Goal: Task Accomplishment & Management: Use online tool/utility

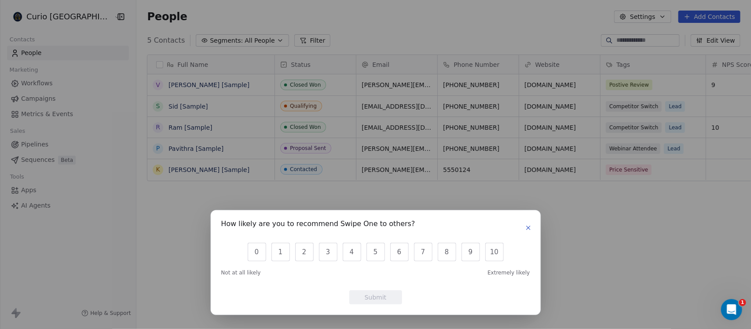
click at [524, 228] on button "button" at bounding box center [528, 228] width 11 height 11
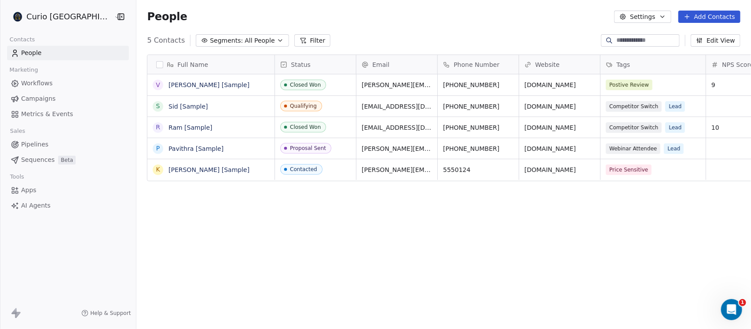
click at [58, 17] on html "Curio Italia Contacts People Marketing Workflows Campaigns Metrics & Events Sal…" at bounding box center [375, 164] width 751 height 329
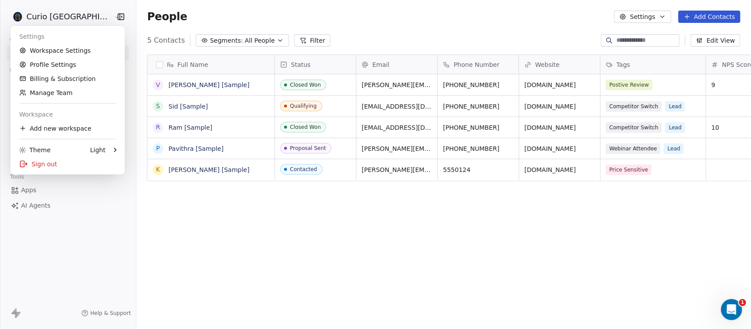
click at [58, 17] on html "Curio Italia Contacts People Marketing Workflows Campaigns Metrics & Events Sal…" at bounding box center [375, 164] width 751 height 329
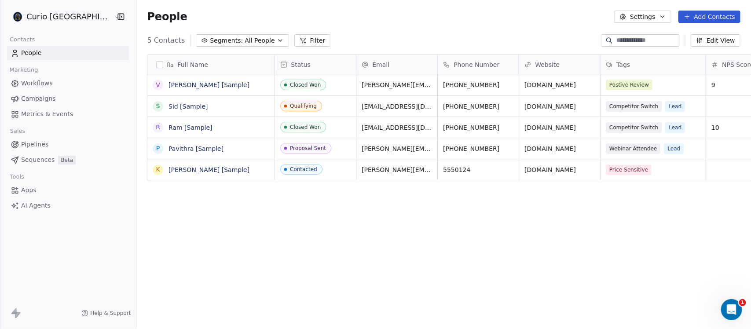
click at [47, 94] on span "Campaigns" at bounding box center [38, 98] width 34 height 9
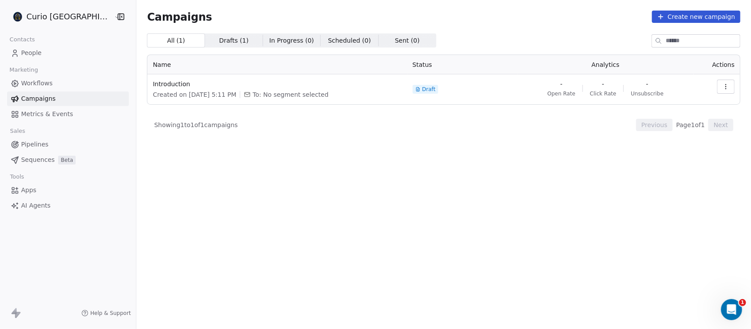
click at [43, 158] on span "Sequences" at bounding box center [37, 159] width 33 height 9
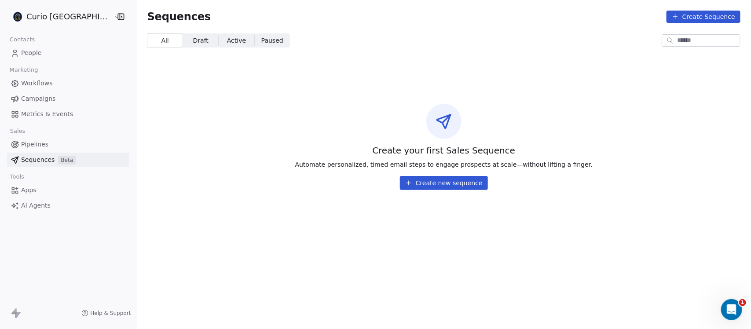
click at [417, 180] on button "Create new sequence" at bounding box center [444, 183] width 88 height 14
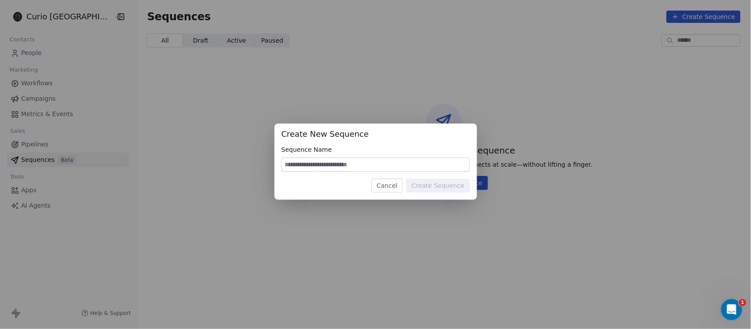
click at [399, 189] on button "Cancel" at bounding box center [386, 186] width 31 height 14
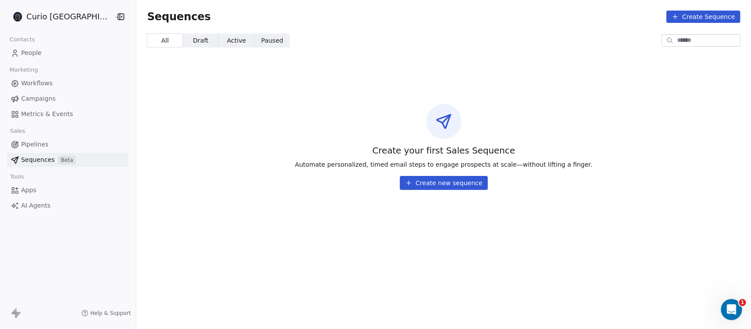
click at [715, 18] on button "Create Sequence" at bounding box center [704, 17] width 74 height 12
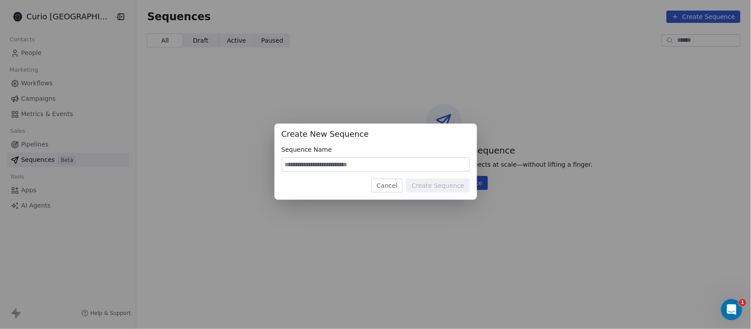
click at [403, 182] on button "Cancel" at bounding box center [386, 186] width 31 height 14
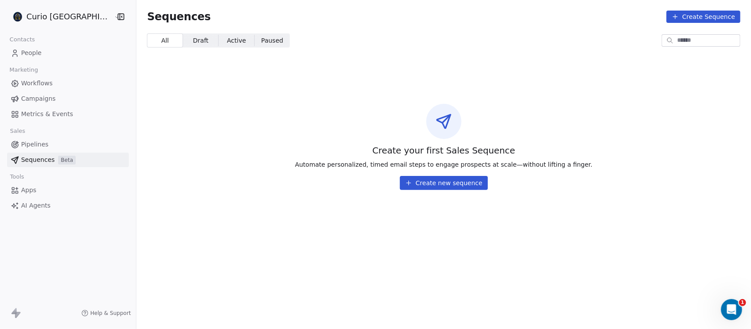
click at [32, 200] on link "AI Agents" at bounding box center [68, 205] width 122 height 15
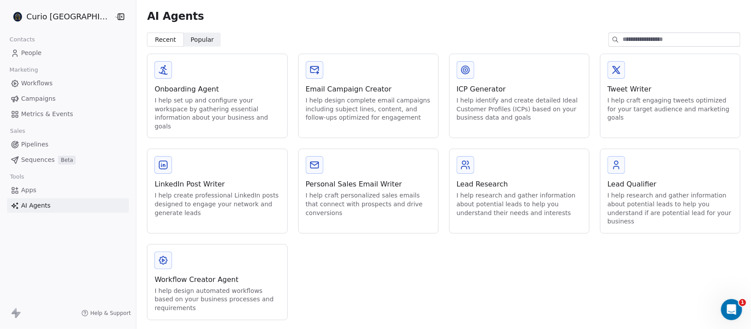
click at [346, 93] on div "Email Campaign Creator" at bounding box center [368, 89] width 125 height 11
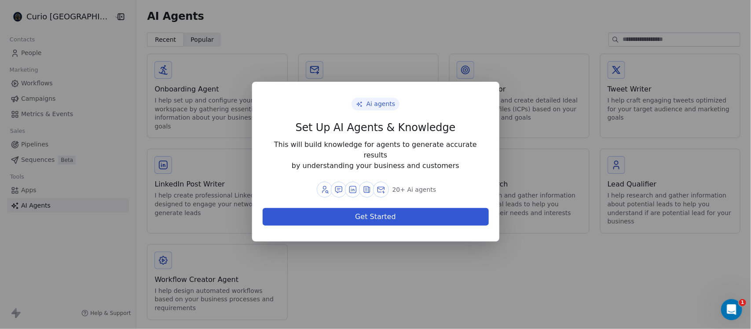
click at [393, 208] on button "Get Started" at bounding box center [376, 217] width 226 height 18
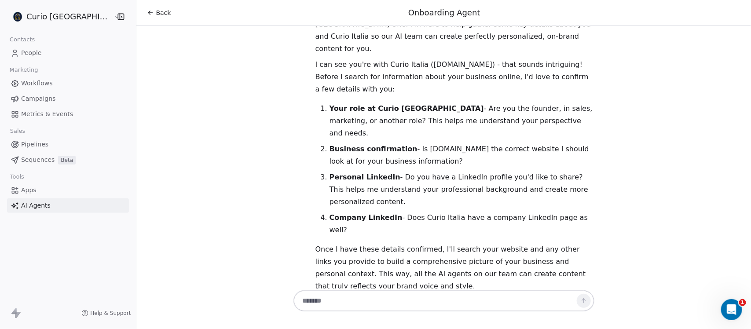
scroll to position [53, 0]
click at [350, 298] on textarea at bounding box center [434, 301] width 275 height 17
type textarea "**********"
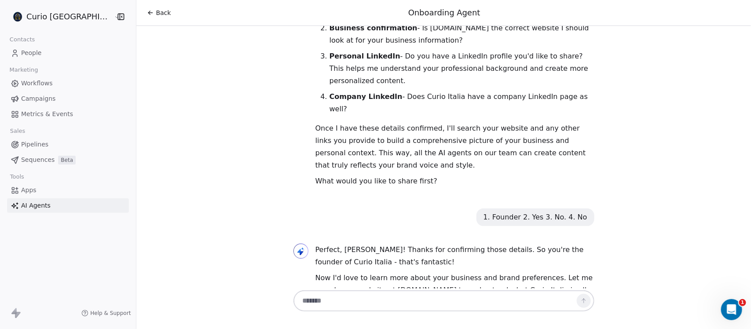
scroll to position [191, 0]
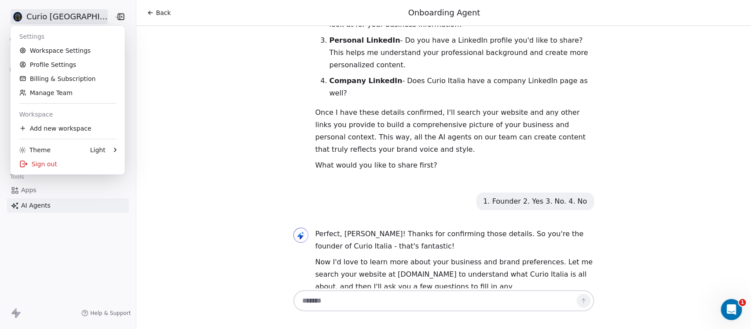
click at [75, 15] on html "Curio Italia Contacts People Marketing Workflows Campaigns Metrics & Events Sal…" at bounding box center [375, 164] width 751 height 329
click at [201, 62] on html "Curio Italia Contacts People Marketing Workflows Campaigns Metrics & Events Sal…" at bounding box center [375, 164] width 751 height 329
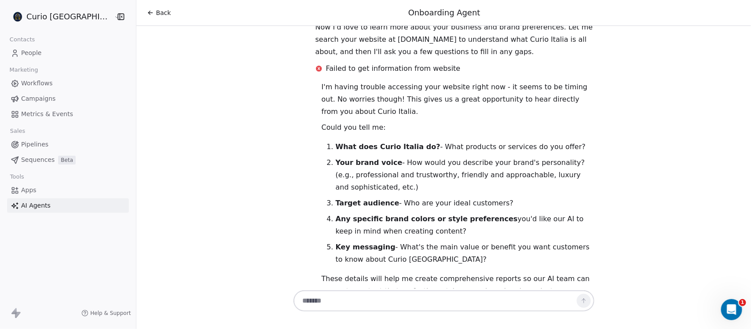
scroll to position [427, 0]
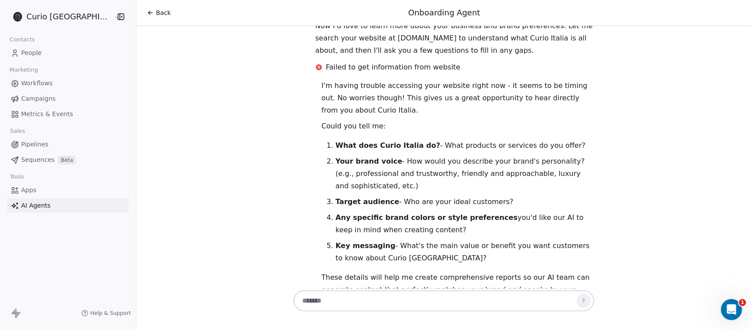
click at [372, 300] on textarea at bounding box center [434, 301] width 275 height 17
type textarea "**********"
click at [580, 300] on icon at bounding box center [583, 300] width 7 height 7
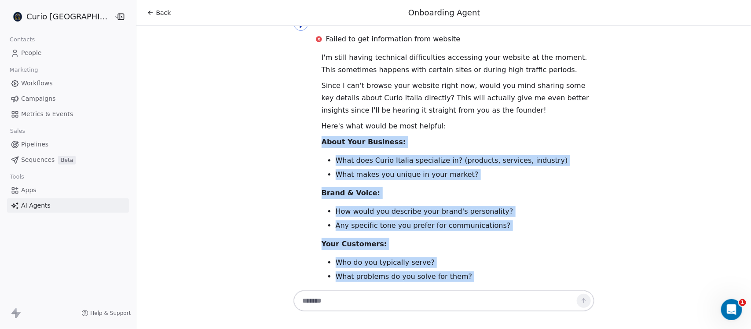
scroll to position [793, 0]
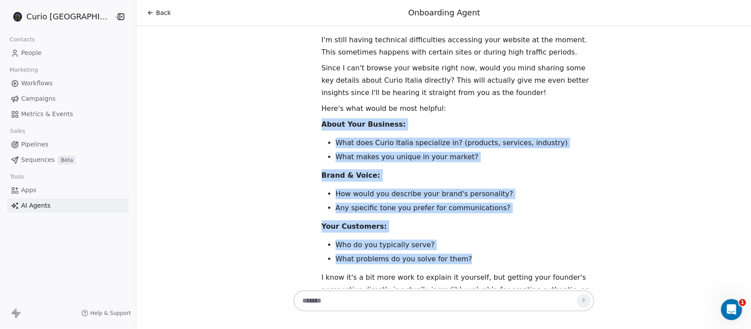
drag, startPoint x: 310, startPoint y: 142, endPoint x: 499, endPoint y: 217, distance: 203.3
click at [499, 217] on div "I'm still having technical difficulties accessing your website at the moment. T…" at bounding box center [458, 171] width 273 height 275
copy div "About Your Business: What does Curio Italia specialize in? (products, services,…"
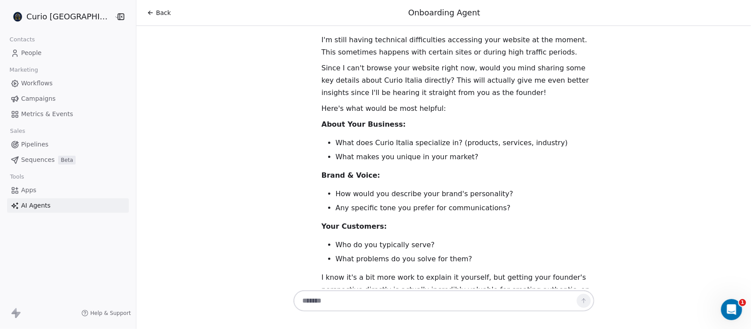
click at [320, 301] on textarea at bounding box center [434, 301] width 275 height 17
paste textarea "**********"
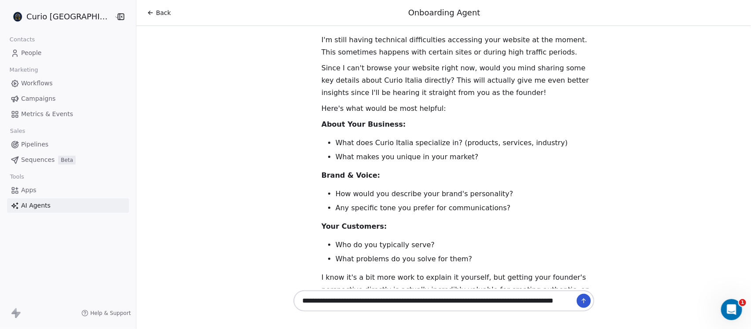
scroll to position [620, 0]
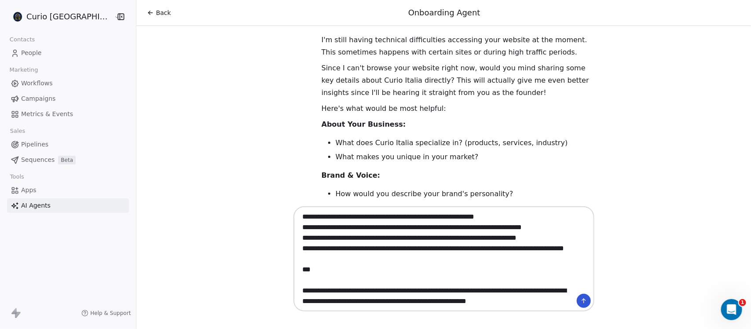
drag, startPoint x: 334, startPoint y: 294, endPoint x: 265, endPoint y: 243, distance: 85.6
click at [265, 243] on div "Back Onboarding Agent Hello Lucas! 👋 Great to meet you! I'm your friendly Onboa…" at bounding box center [443, 164] width 615 height 329
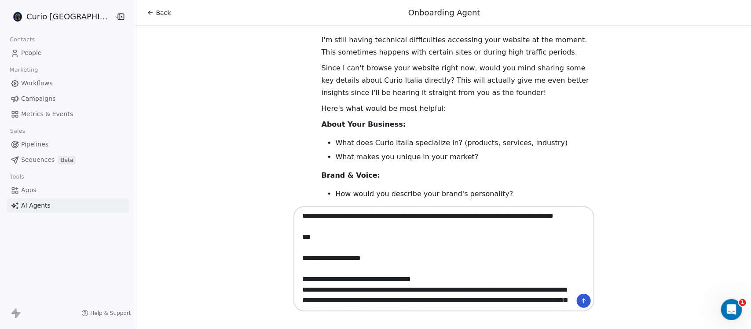
scroll to position [0, 0]
drag, startPoint x: 296, startPoint y: 219, endPoint x: 355, endPoint y: 264, distance: 74.6
click at [355, 264] on textarea at bounding box center [434, 259] width 275 height 101
drag, startPoint x: 305, startPoint y: 257, endPoint x: 279, endPoint y: 216, distance: 48.8
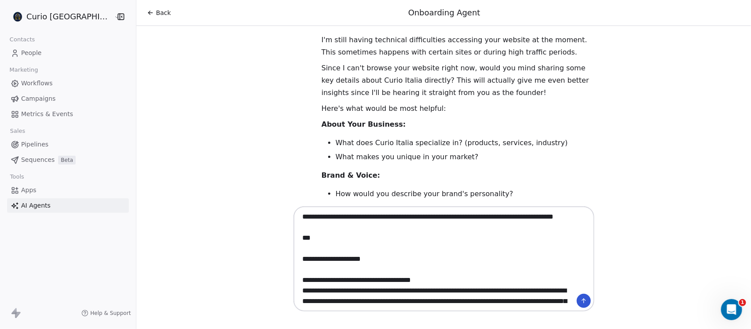
click at [279, 216] on div "Back Onboarding Agent Hello Lucas! 👋 Great to meet you! I'm your friendly Onboa…" at bounding box center [443, 164] width 615 height 329
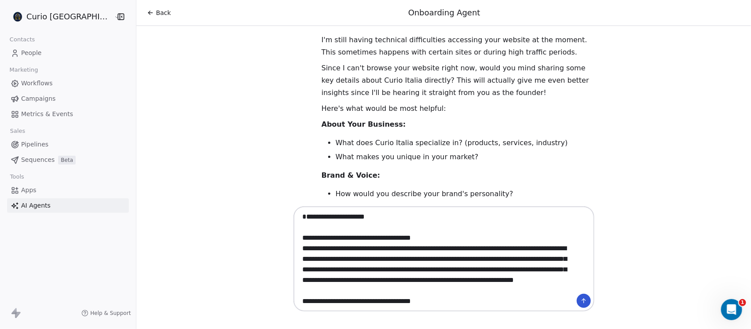
type textarea "**********"
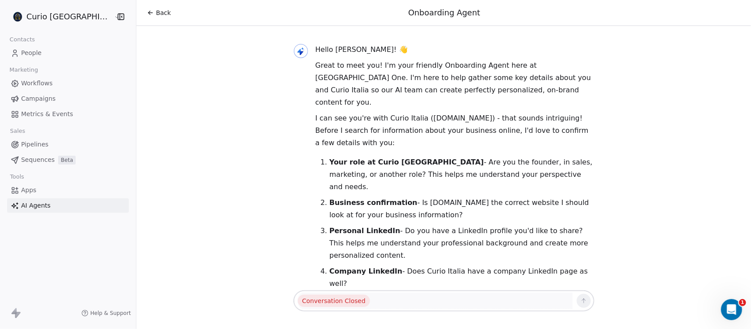
click at [156, 11] on span "Back" at bounding box center [163, 12] width 15 height 9
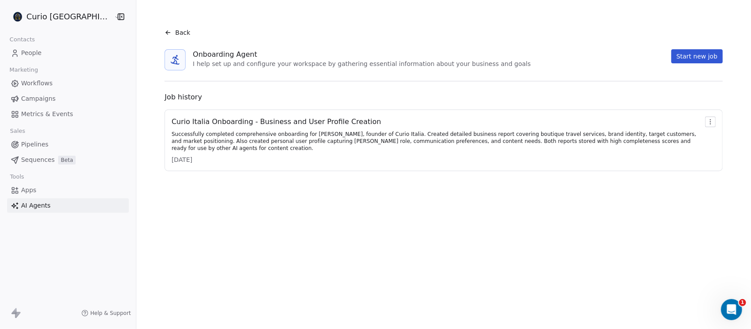
click at [692, 51] on button "Start new job" at bounding box center [697, 56] width 51 height 14
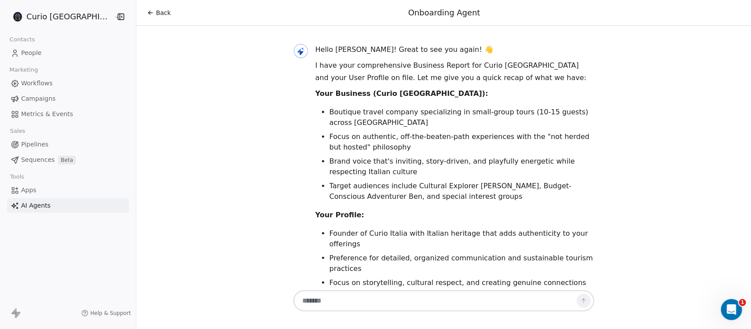
click at [156, 12] on span "Back" at bounding box center [163, 12] width 15 height 9
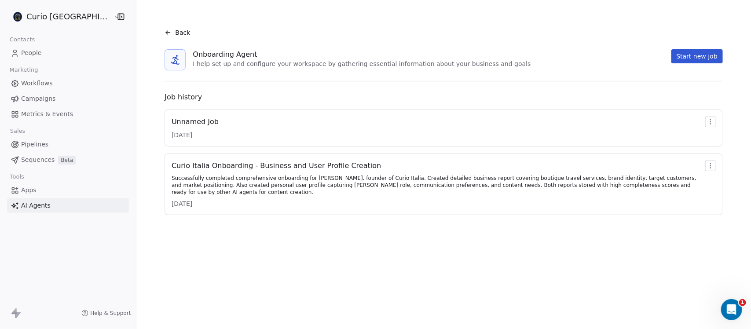
click at [35, 204] on span "AI Agents" at bounding box center [35, 205] width 29 height 9
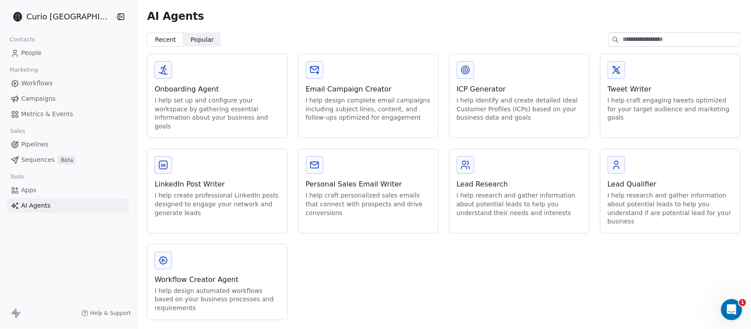
click at [356, 84] on div "Email Campaign Creator" at bounding box center [368, 89] width 125 height 11
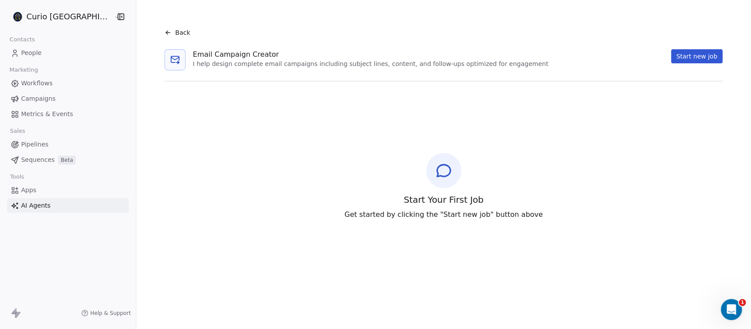
click at [691, 56] on button "Start new job" at bounding box center [697, 56] width 51 height 14
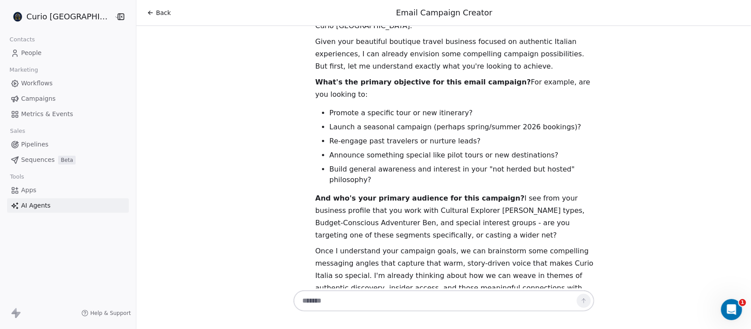
scroll to position [64, 0]
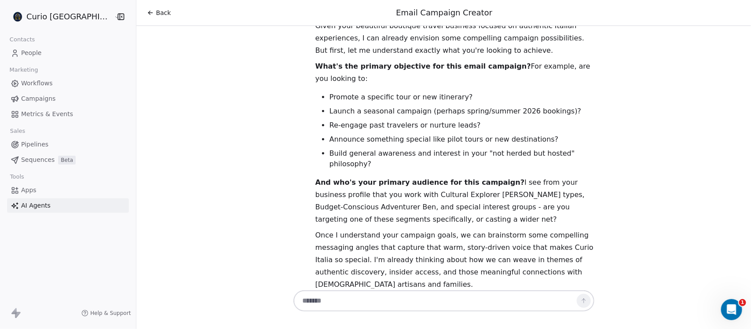
click at [348, 148] on li "Build general awareness and interest in your "not herded but hosted" philosophy?" at bounding box center [462, 158] width 265 height 21
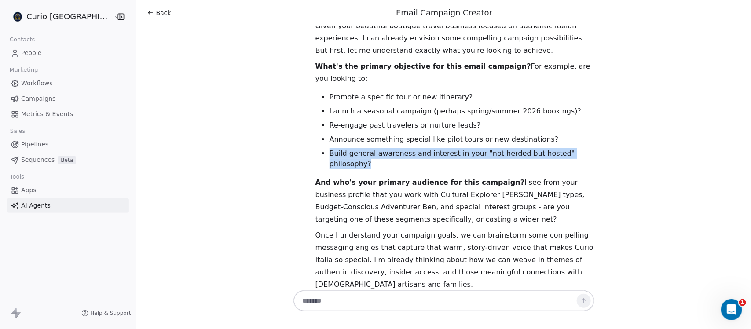
click at [348, 148] on li "Build general awareness and interest in your "not herded but hosted" philosophy?" at bounding box center [462, 158] width 265 height 21
copy div "Build general awareness and interest in your "not herded but hosted" philosophy?"
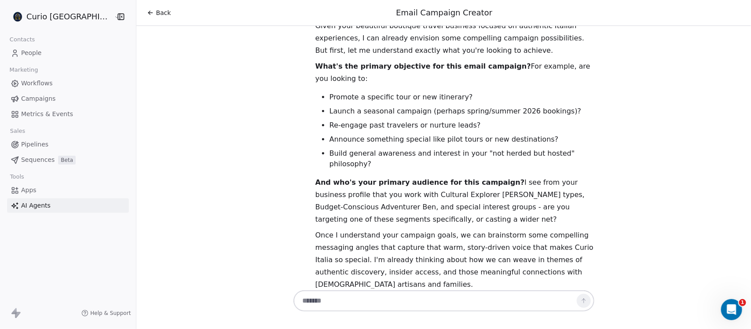
paste textarea "**********"
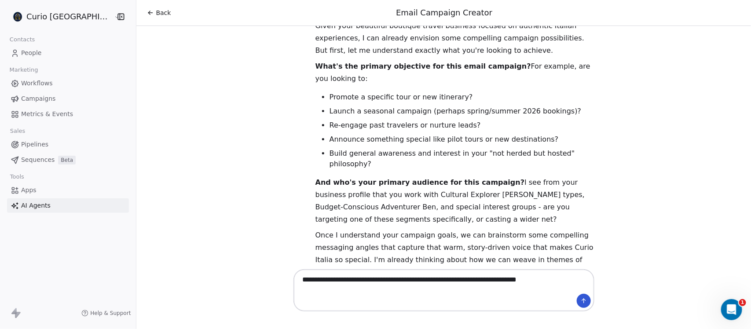
click at [390, 176] on p "And who's your primary audience for this campaign? I see from your business pro…" at bounding box center [455, 200] width 279 height 49
drag, startPoint x: 390, startPoint y: 172, endPoint x: 465, endPoint y: 177, distance: 75.0
click at [465, 177] on p "And who's your primary audience for this campaign? I see from your business pro…" at bounding box center [455, 200] width 279 height 49
copy p "Cultural Explorer Carla types"
click at [557, 276] on textarea "**********" at bounding box center [434, 291] width 275 height 38
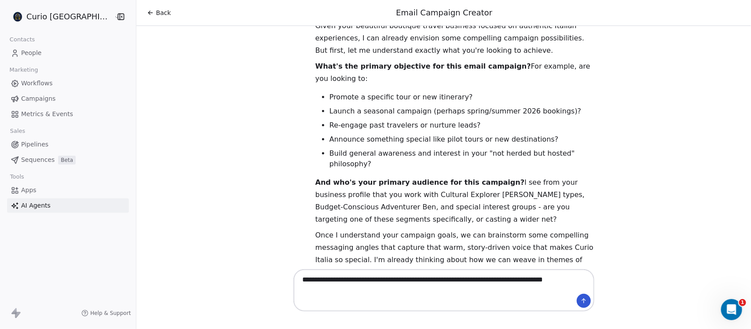
paste textarea "**********"
type textarea "**********"
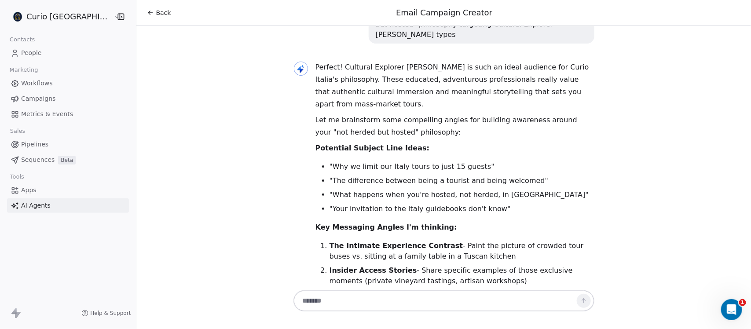
scroll to position [385, 0]
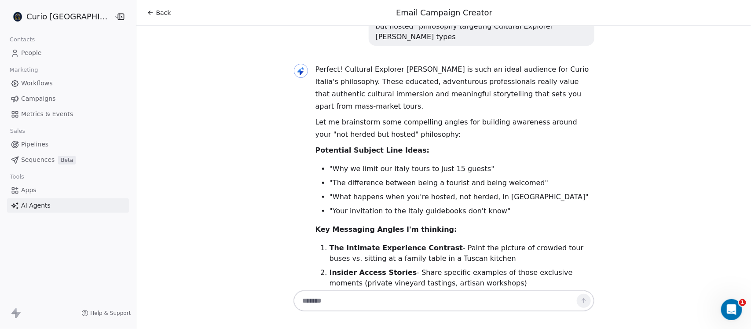
click at [147, 16] on icon at bounding box center [150, 12] width 7 height 7
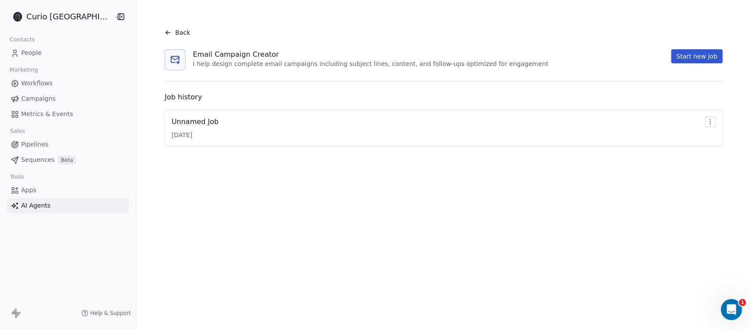
click at [165, 31] on div "Back" at bounding box center [178, 32] width 26 height 9
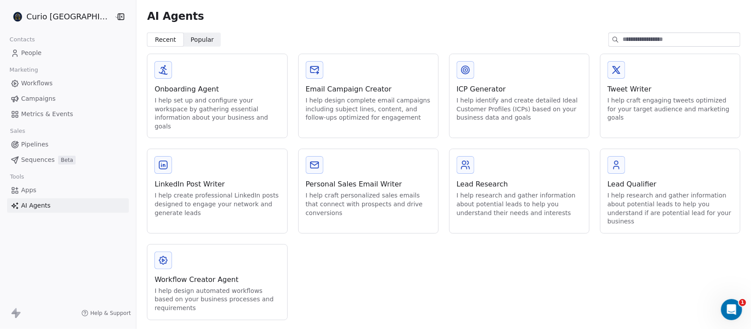
click at [33, 158] on span "Sequences" at bounding box center [37, 159] width 33 height 9
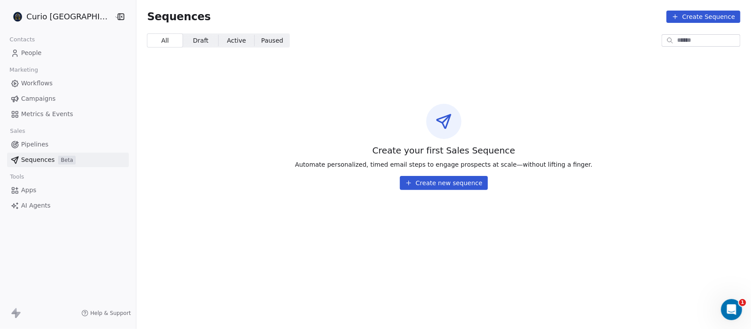
click at [35, 142] on span "Pipelines" at bounding box center [34, 144] width 27 height 9
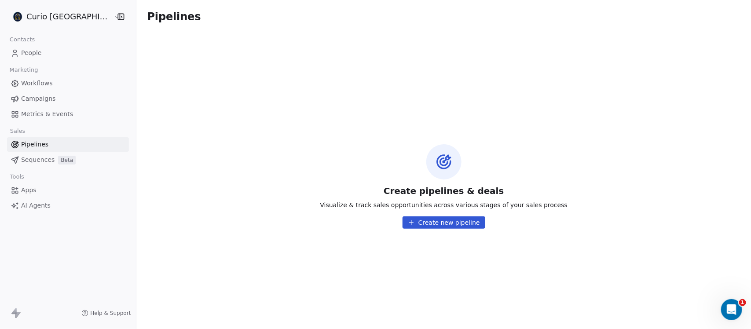
click at [38, 81] on span "Workflows" at bounding box center [37, 83] width 32 height 9
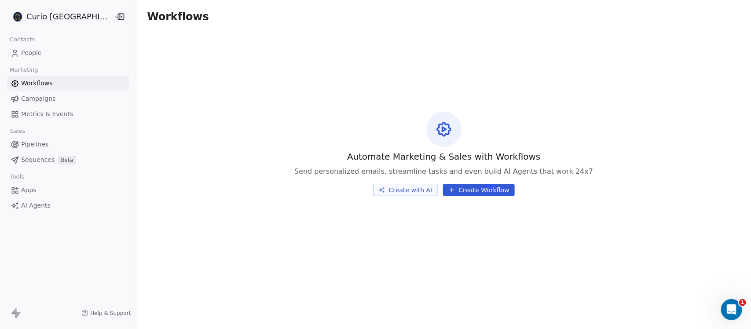
click at [392, 191] on button "Create with AI" at bounding box center [405, 190] width 65 height 12
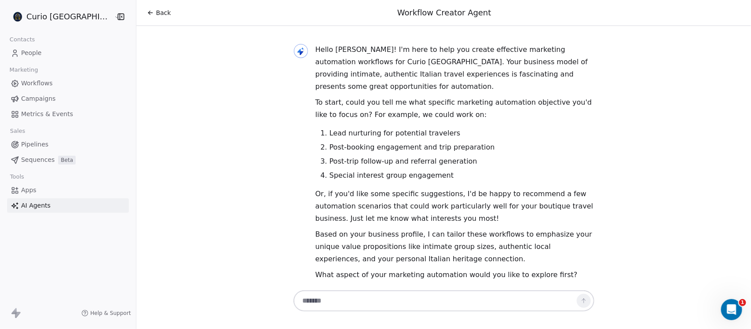
click at [396, 156] on li "Post-trip follow-up and referral generation" at bounding box center [462, 161] width 265 height 11
click at [397, 143] on ol "Lead nurturing for potential travelers Post-booking engagement and trip prepara…" at bounding box center [455, 154] width 279 height 53
click at [397, 142] on li "Post-booking engagement and trip preparation" at bounding box center [462, 147] width 265 height 11
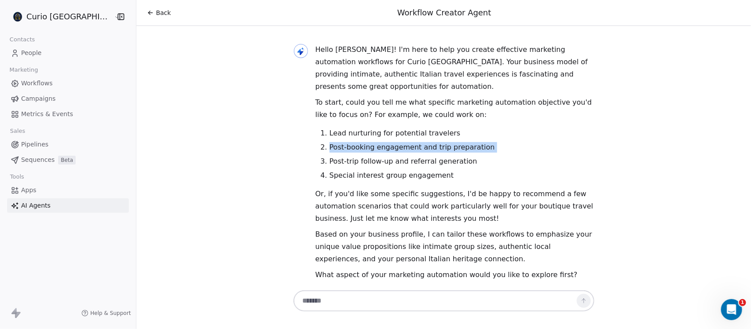
copy ol "Post-booking engagement and trip preparation"
click at [340, 295] on textarea at bounding box center [434, 301] width 275 height 17
paste textarea "**********"
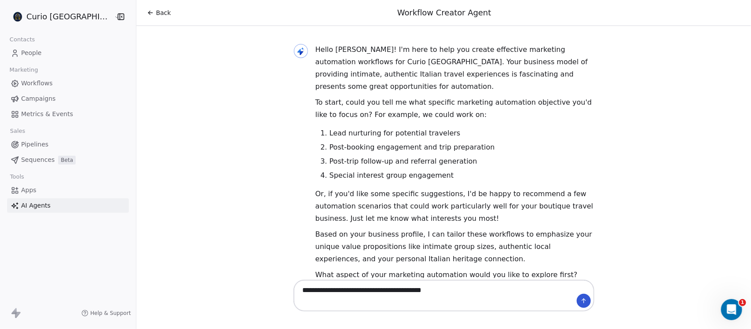
click at [297, 287] on textarea "**********" at bounding box center [434, 295] width 275 height 27
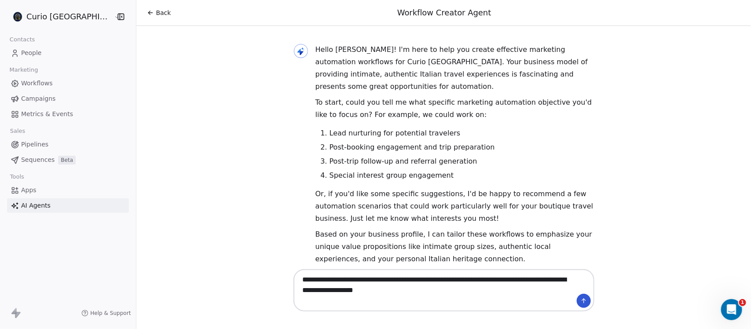
type textarea "**********"
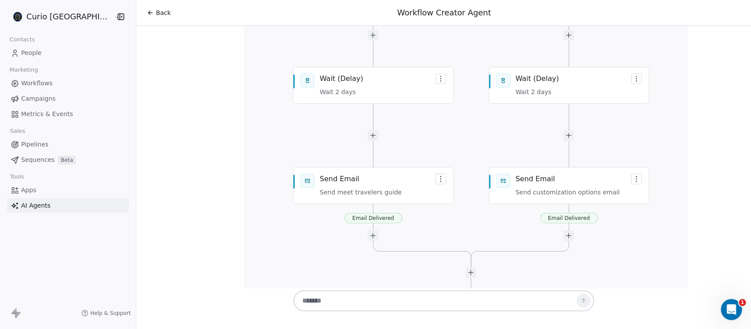
scroll to position [1281, 0]
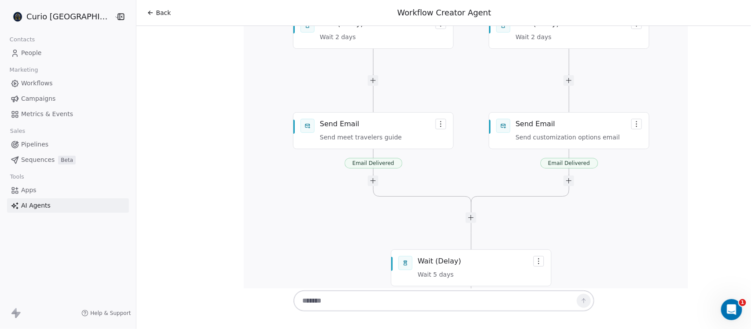
click at [428, 84] on div "Workflow generated successfully Email Delivered Email Delivered Yes No Email De…" at bounding box center [466, 131] width 301 height 1813
click at [378, 102] on div "Workflow generated successfully Email Delivered Email Delivered Yes No Email De…" at bounding box center [466, 131] width 301 height 1813
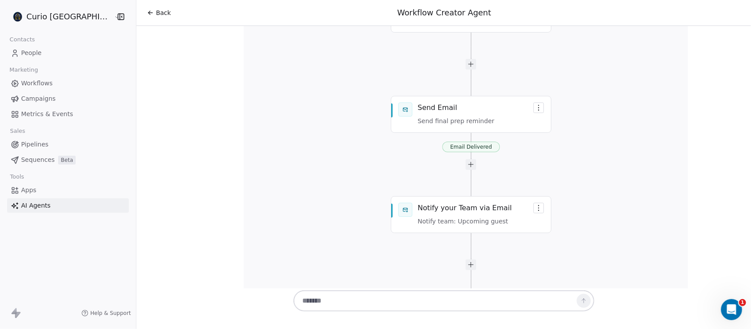
scroll to position [1941, 0]
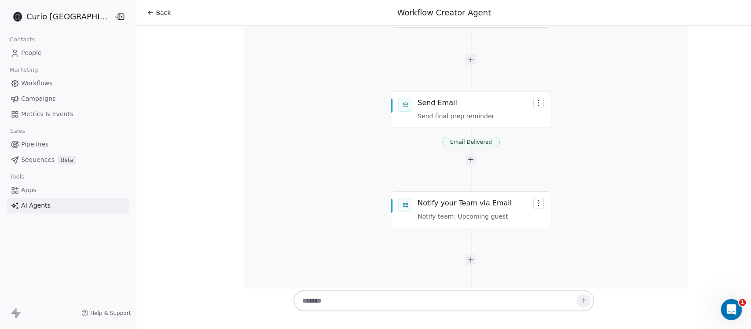
drag, startPoint x: 422, startPoint y: 157, endPoint x: 546, endPoint y: 155, distance: 124.1
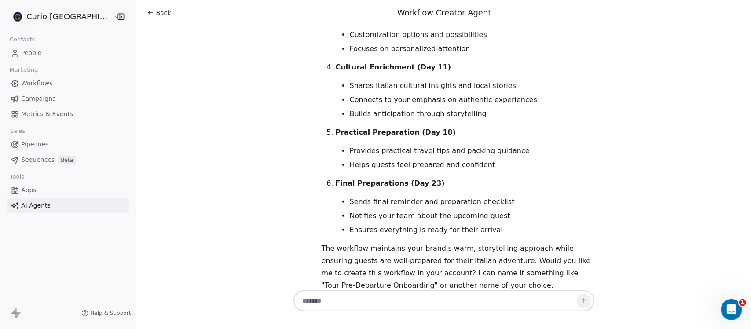
scroll to position [2595, 0]
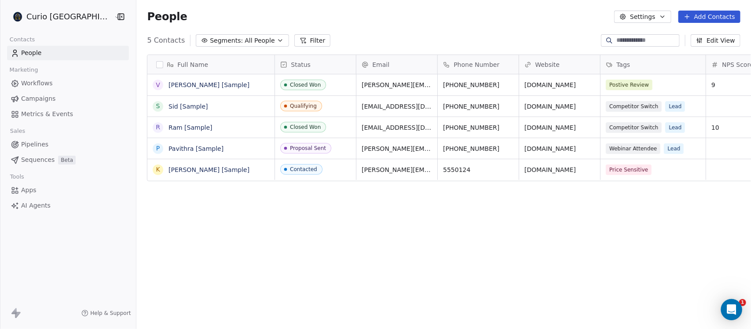
scroll to position [282, 624]
